Goal: Find specific page/section: Find specific page/section

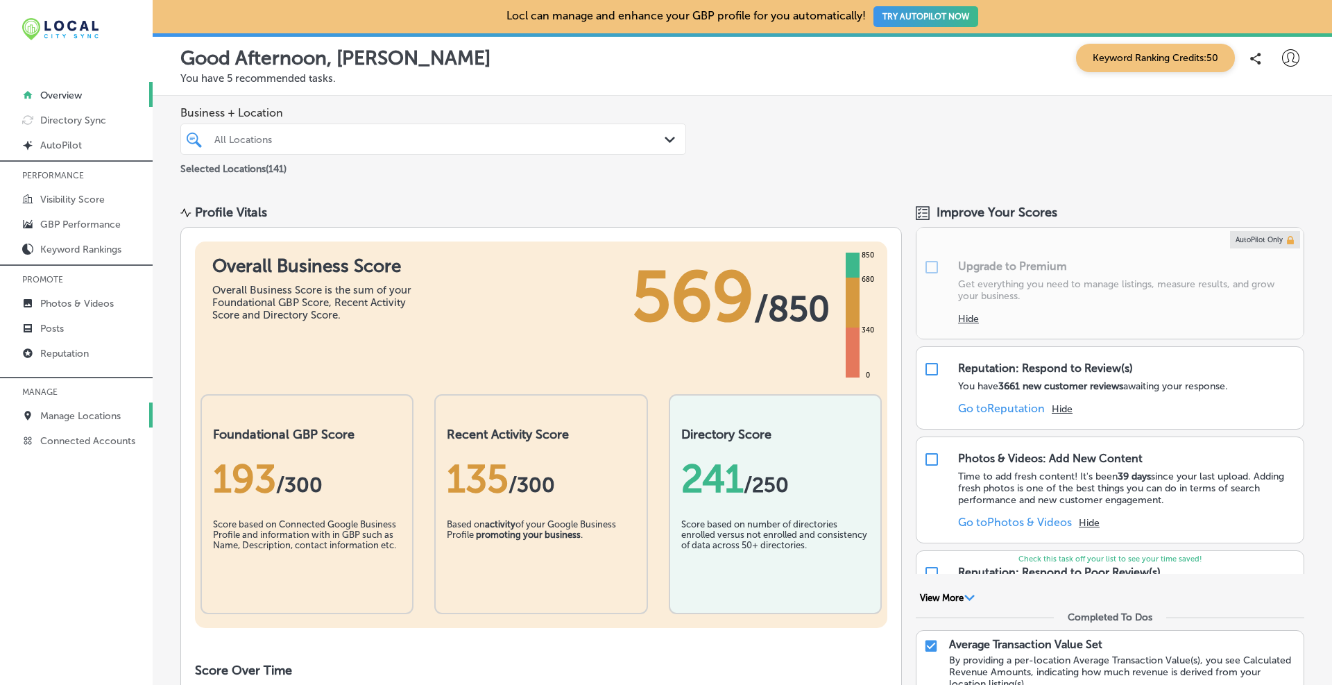
click at [74, 419] on p "Manage Locations" at bounding box center [80, 416] width 80 height 12
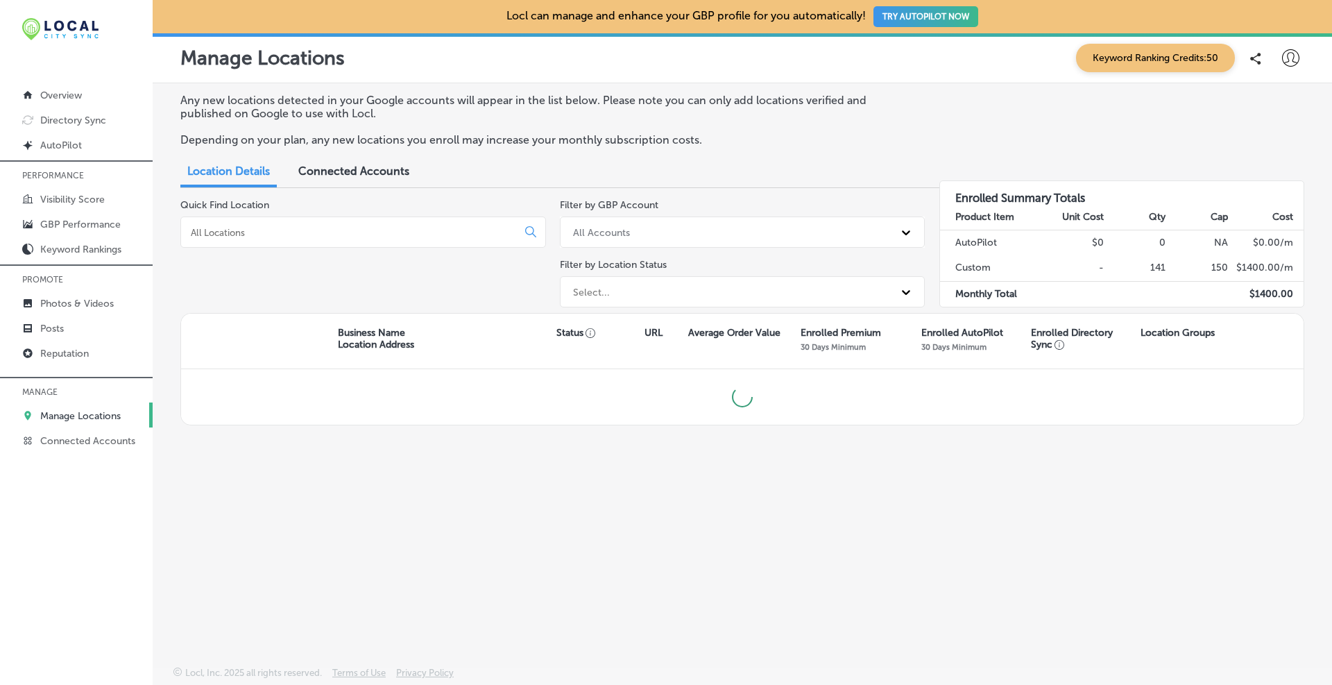
click at [233, 237] on input at bounding box center [351, 232] width 325 height 12
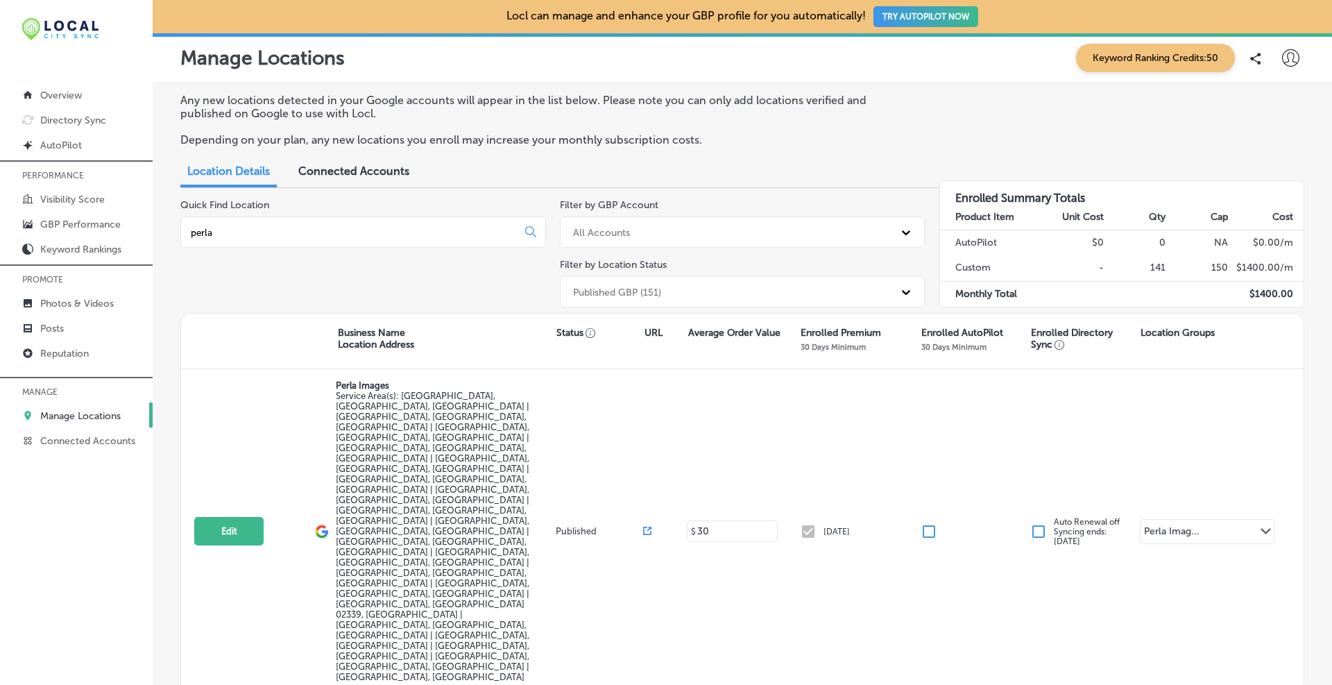
type input "perla"
